Goal: Check status: Check status

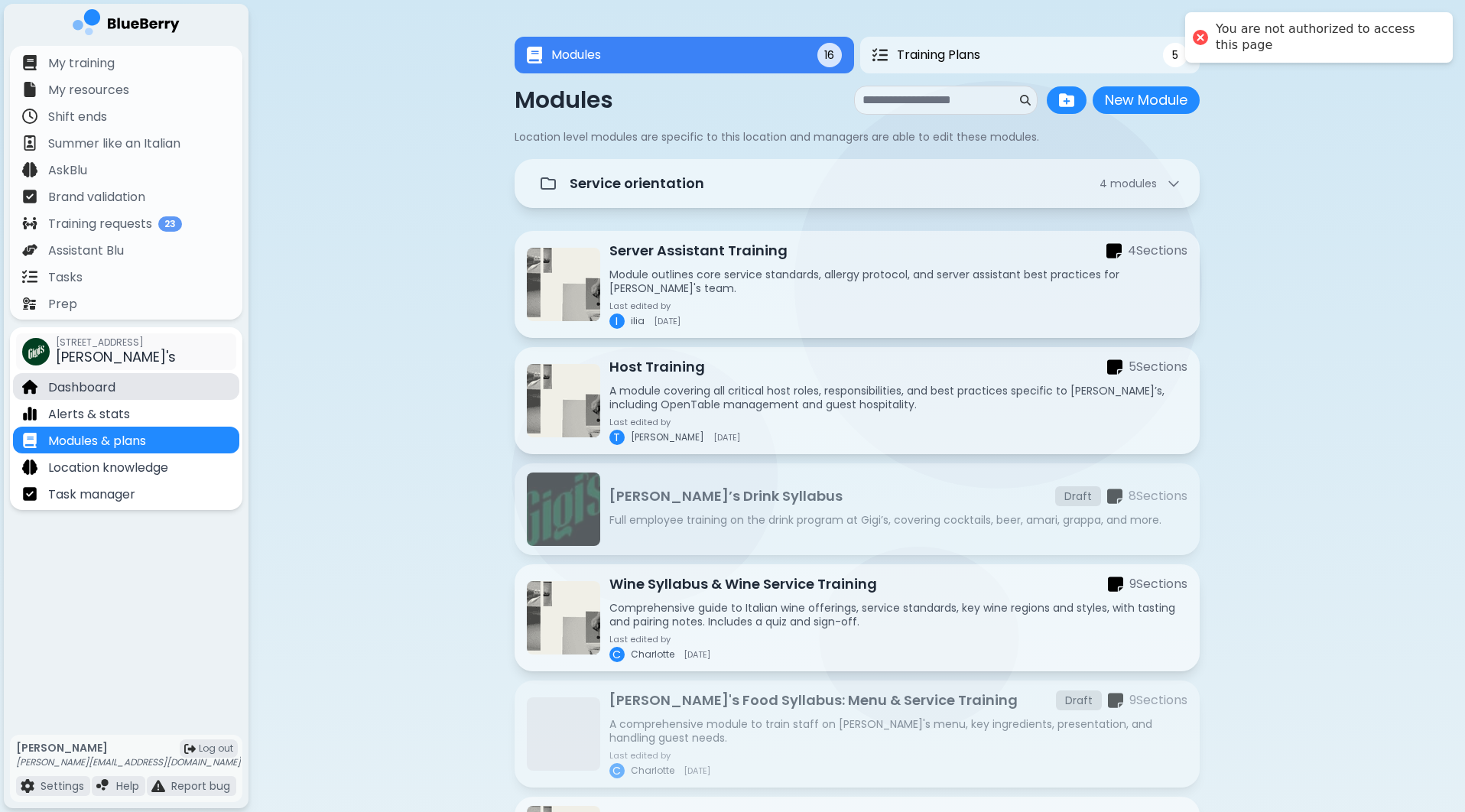
click at [120, 386] on div "Dashboard" at bounding box center [126, 386] width 226 height 26
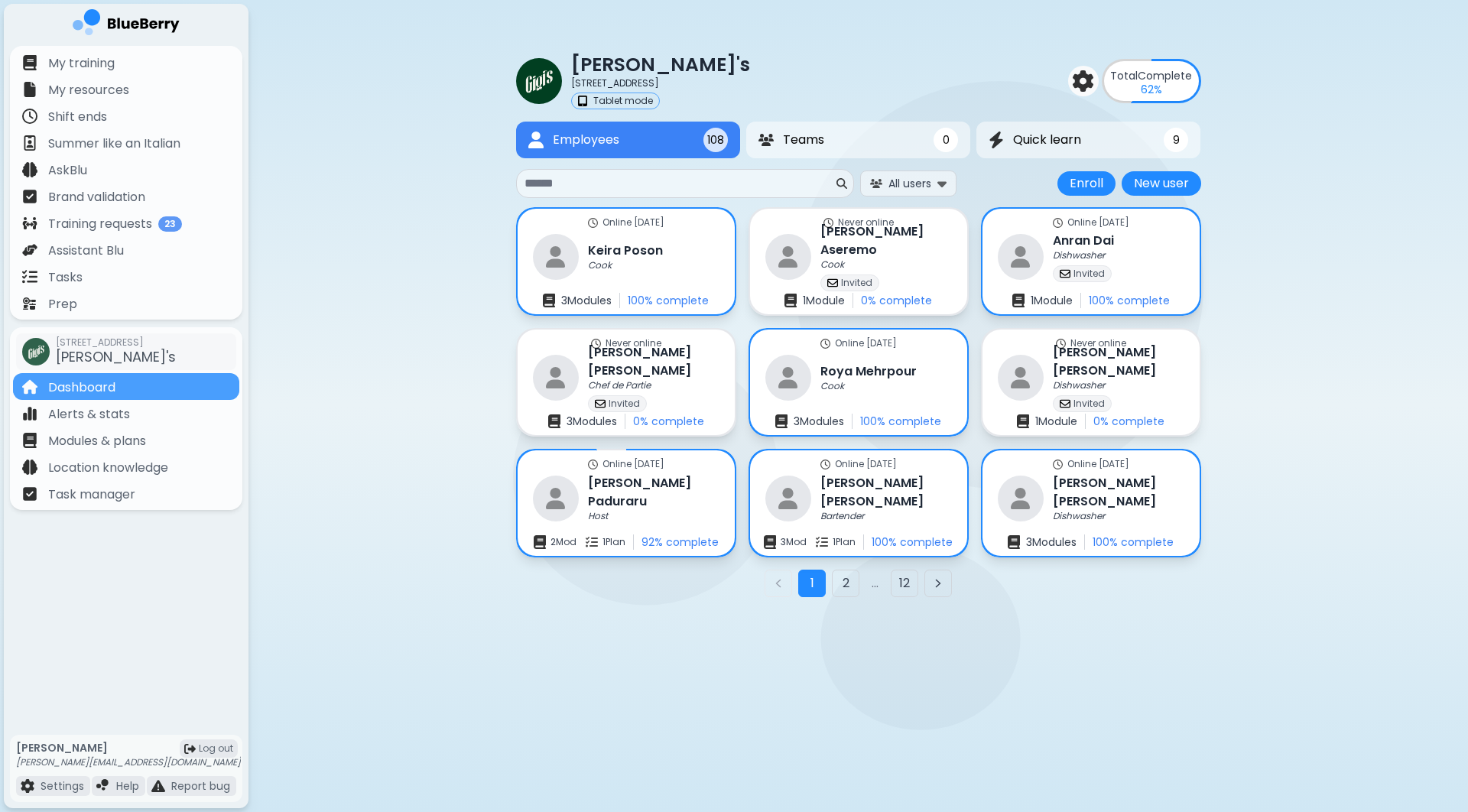
click at [562, 182] on input at bounding box center [679, 183] width 309 height 19
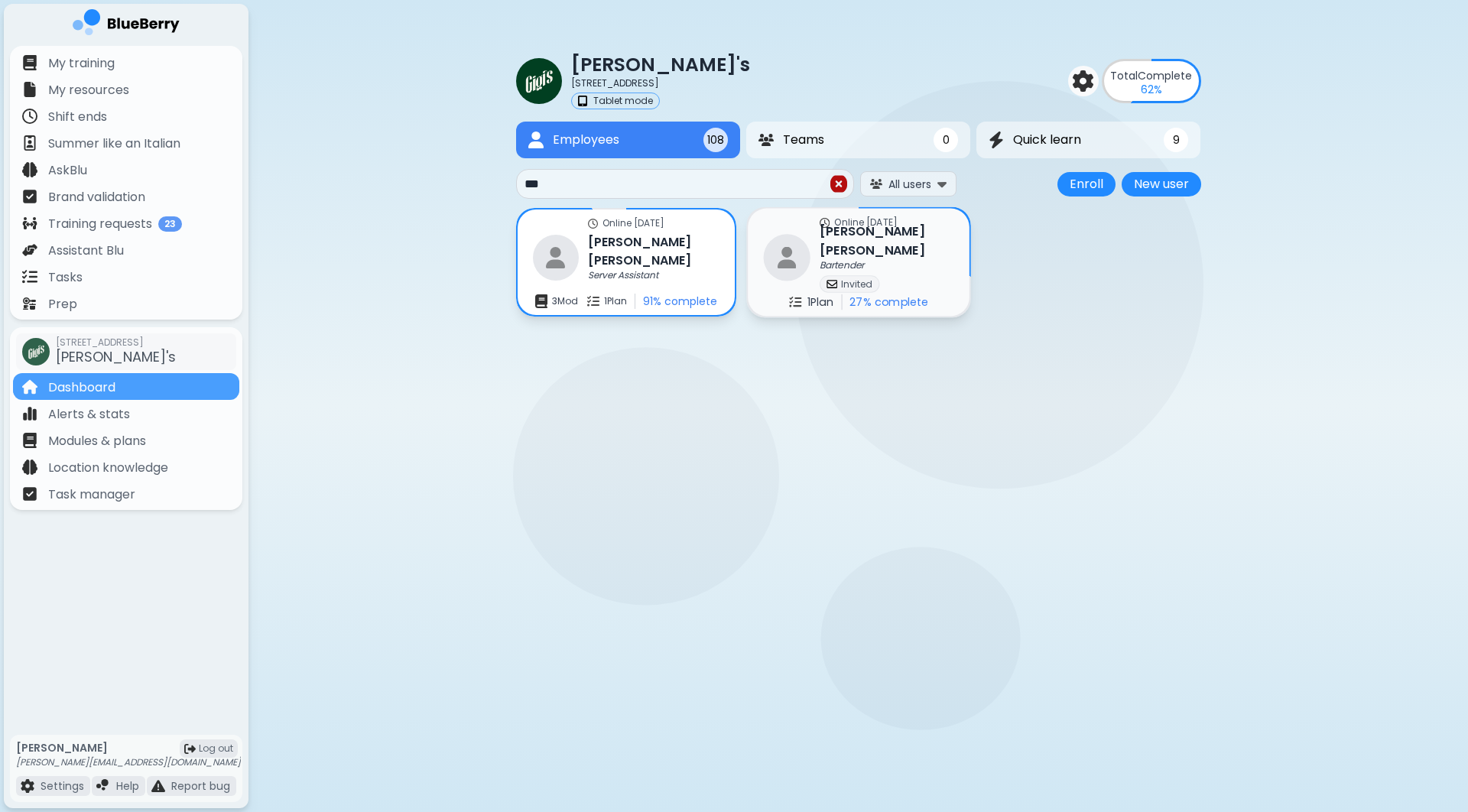
type input "***"
click at [873, 260] on div "Bartender" at bounding box center [886, 266] width 133 height 12
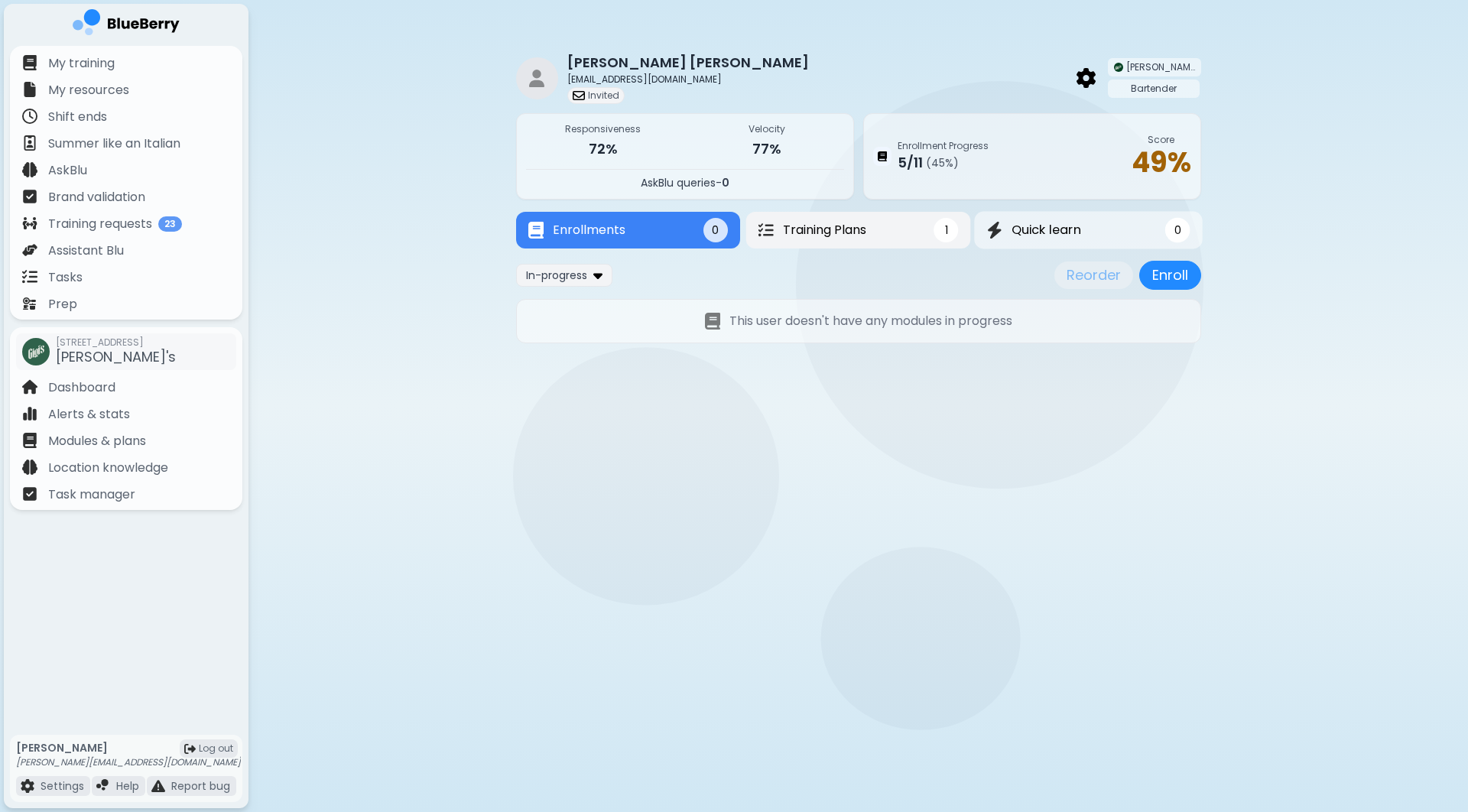
click at [930, 235] on button "Training Plans 1" at bounding box center [858, 229] width 225 height 37
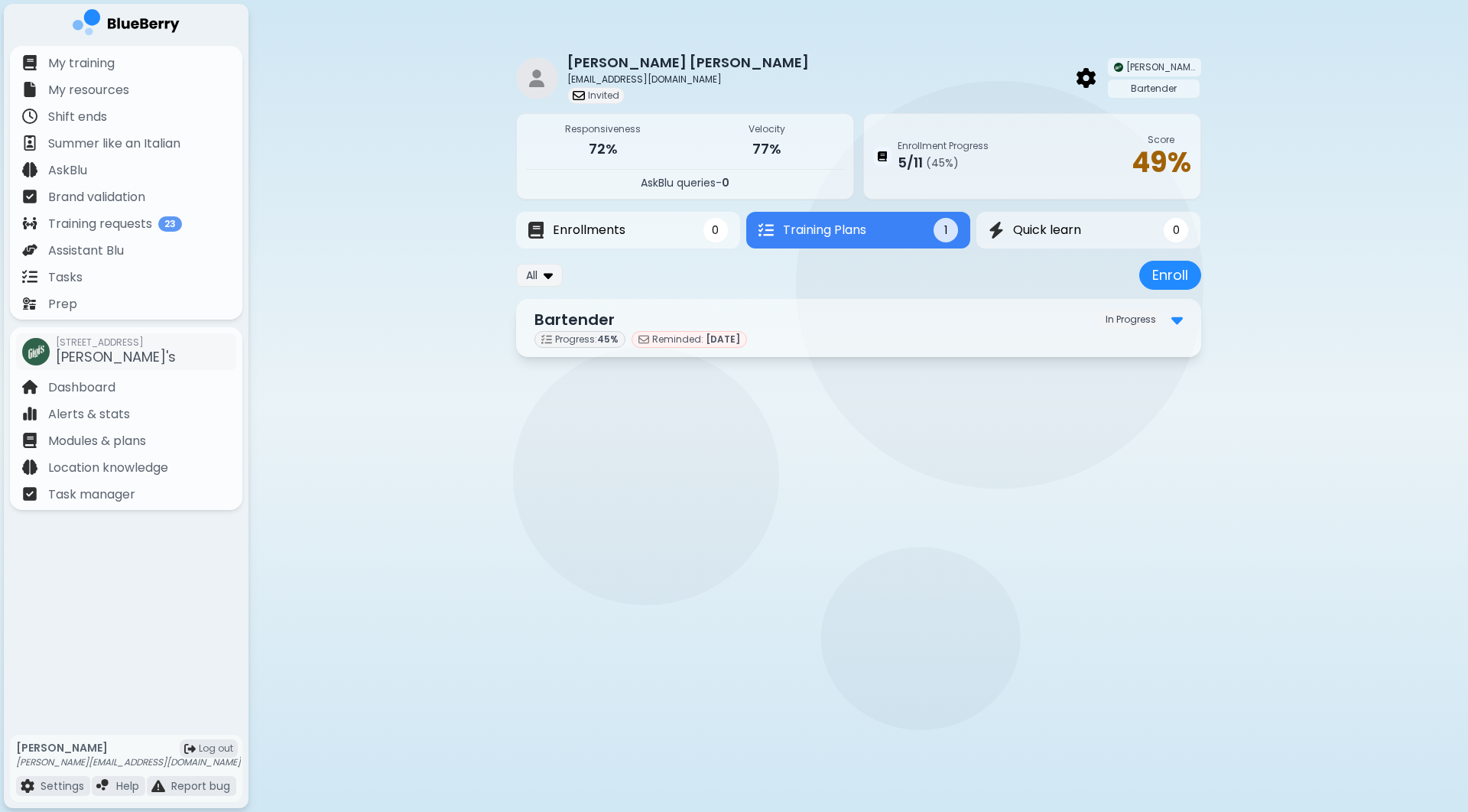
click at [1173, 324] on img at bounding box center [1177, 319] width 11 height 20
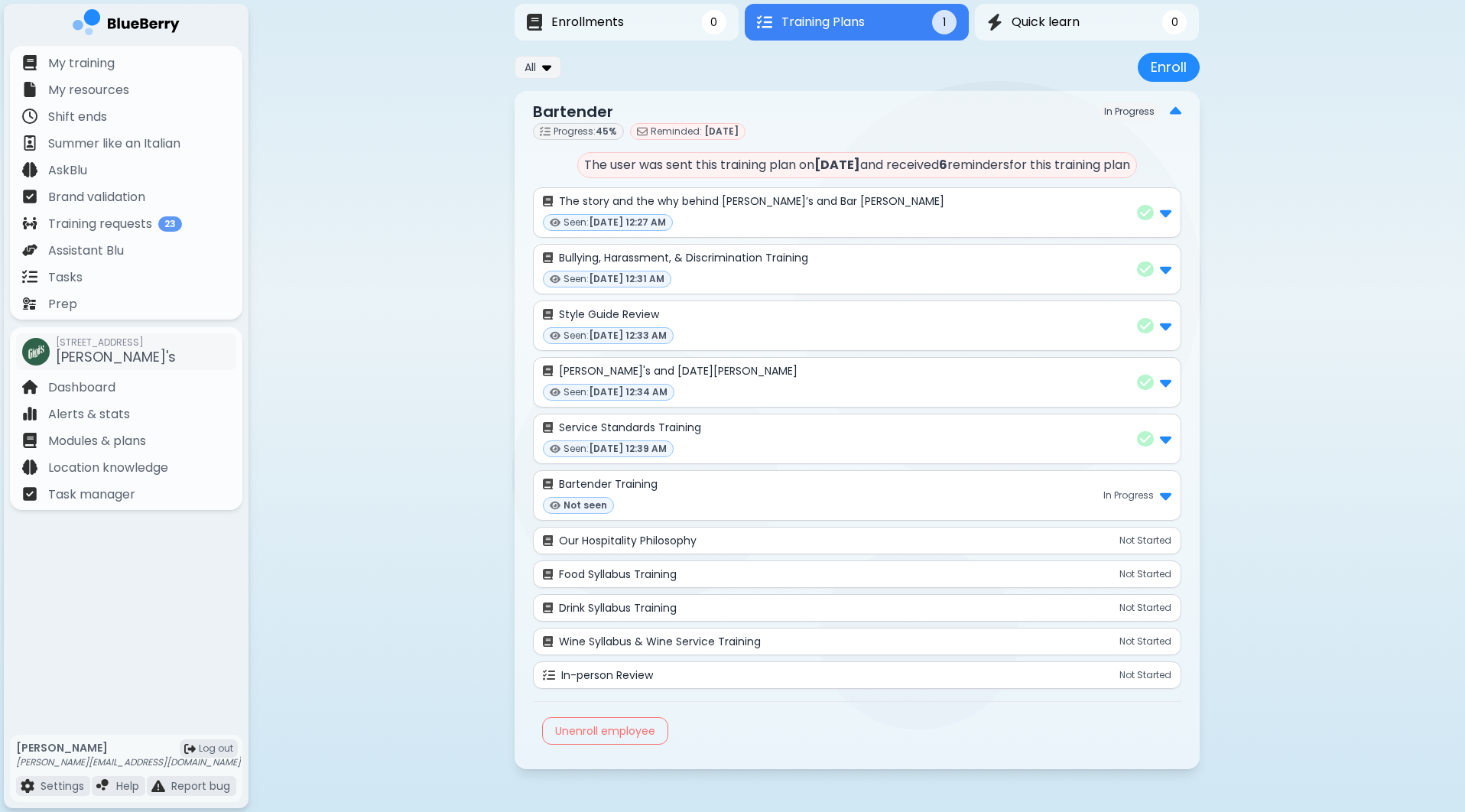
scroll to position [212, 0]
drag, startPoint x: 653, startPoint y: 155, endPoint x: 860, endPoint y: 157, distance: 207.0
click at [860, 157] on p "The user was sent this training plan on [DATE] and received 6 reminder s for th…" at bounding box center [857, 165] width 560 height 26
click at [878, 157] on p "The user was sent this training plan on [DATE] and received 6 reminder s for th…" at bounding box center [857, 165] width 560 height 26
drag, startPoint x: 934, startPoint y: 155, endPoint x: 1128, endPoint y: 169, distance: 194.5
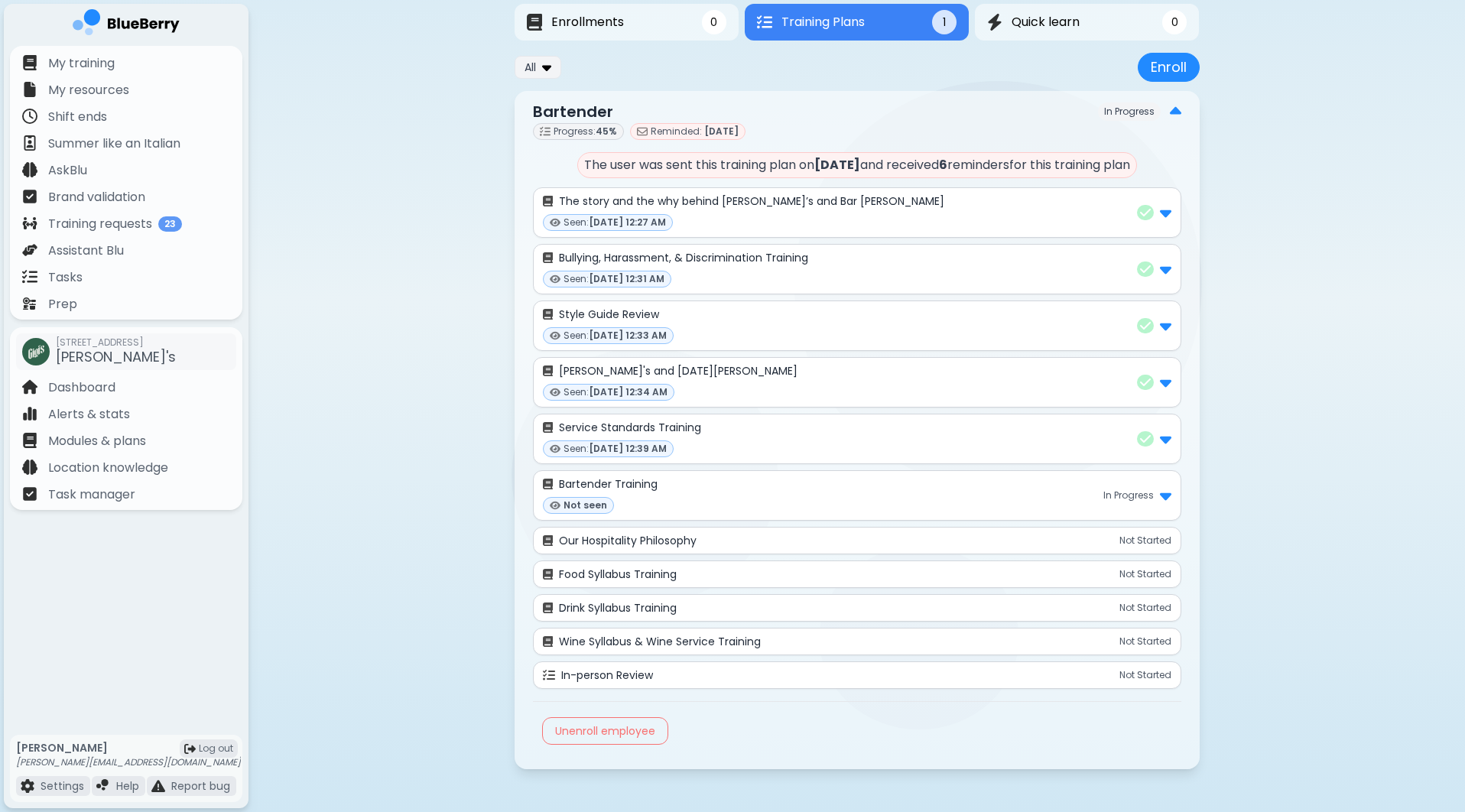
click at [1128, 169] on p "The user was sent this training plan on [DATE] and received 6 reminder s for th…" at bounding box center [857, 165] width 560 height 26
click at [1264, 206] on div "[PERSON_NAME] [EMAIL_ADDRESS][DOMAIN_NAME] Invited [PERSON_NAME]'s Bartender Re…" at bounding box center [857, 302] width 1217 height 1020
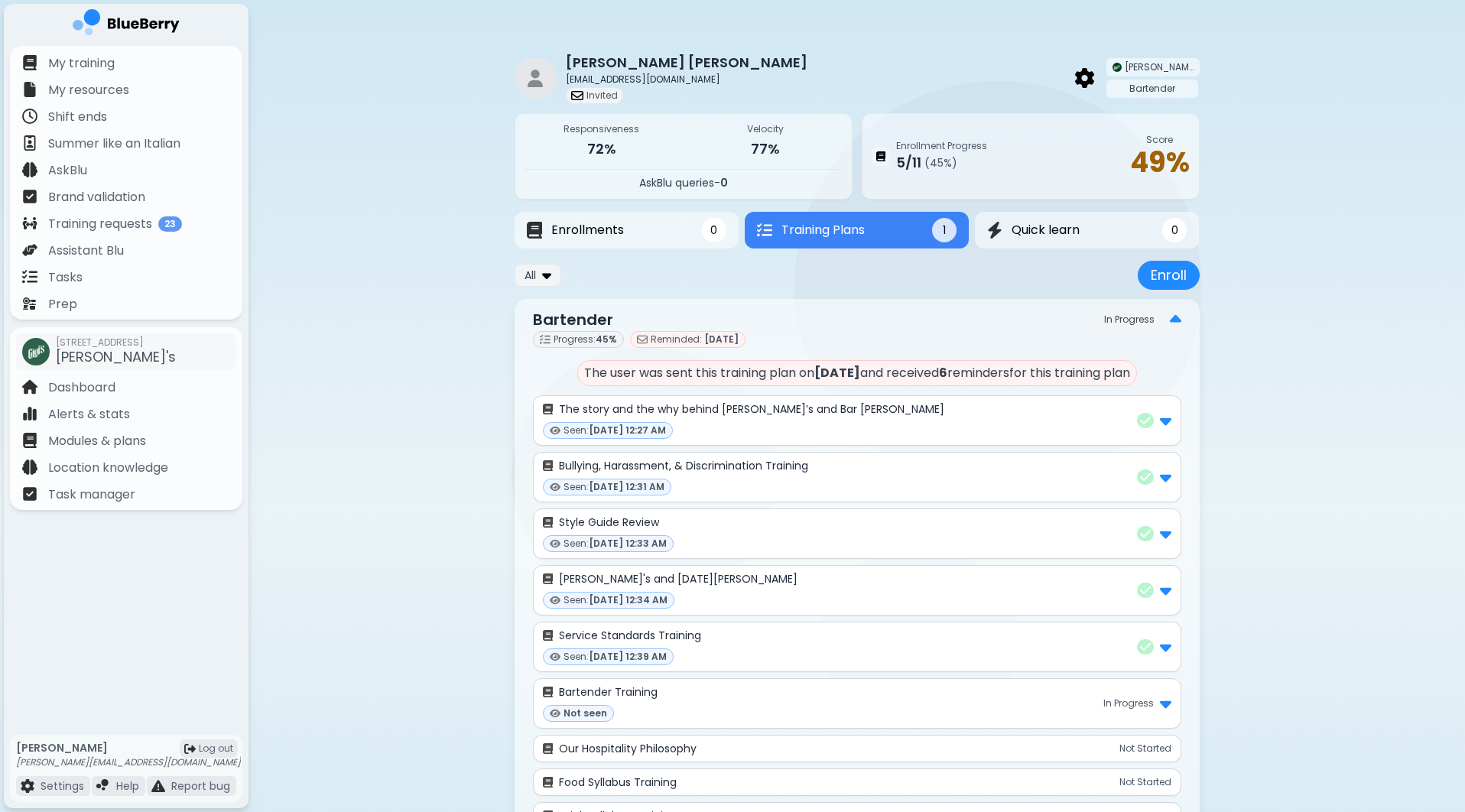
scroll to position [0, 0]
